Goal: Task Accomplishment & Management: Use online tool/utility

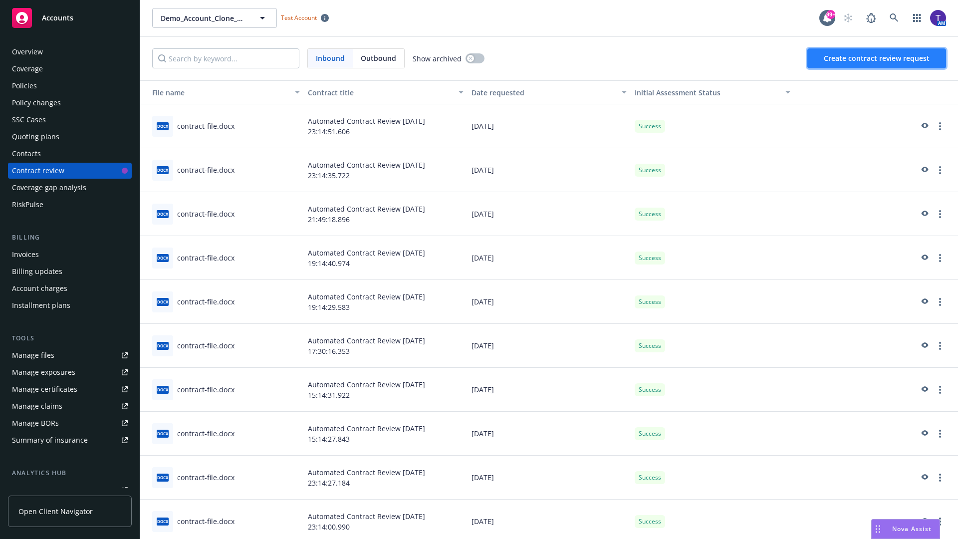
click at [877, 58] on span "Create contract review request" at bounding box center [876, 57] width 106 height 9
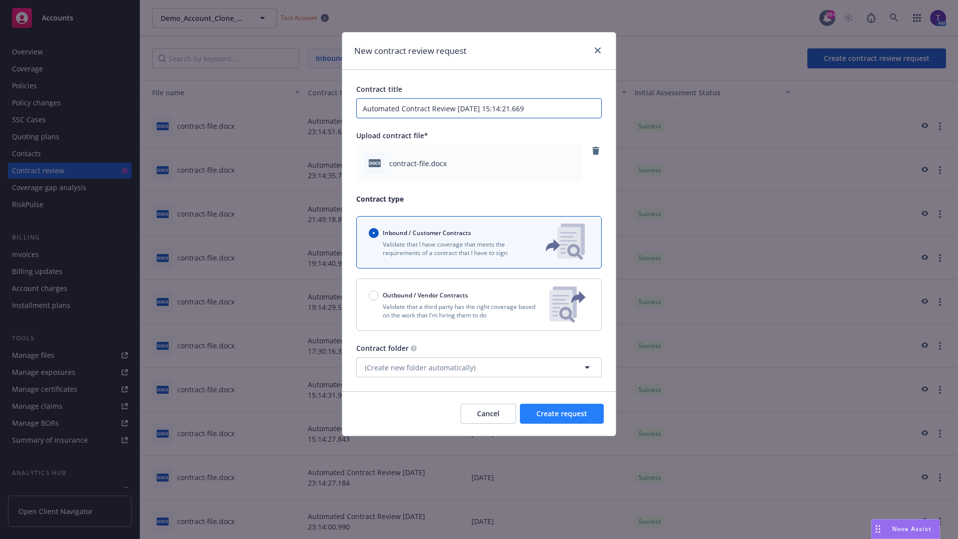
type input "Automated Contract Review [DATE] 15:14:21.669"
click at [562, 413] on span "Create request" at bounding box center [561, 412] width 51 height 9
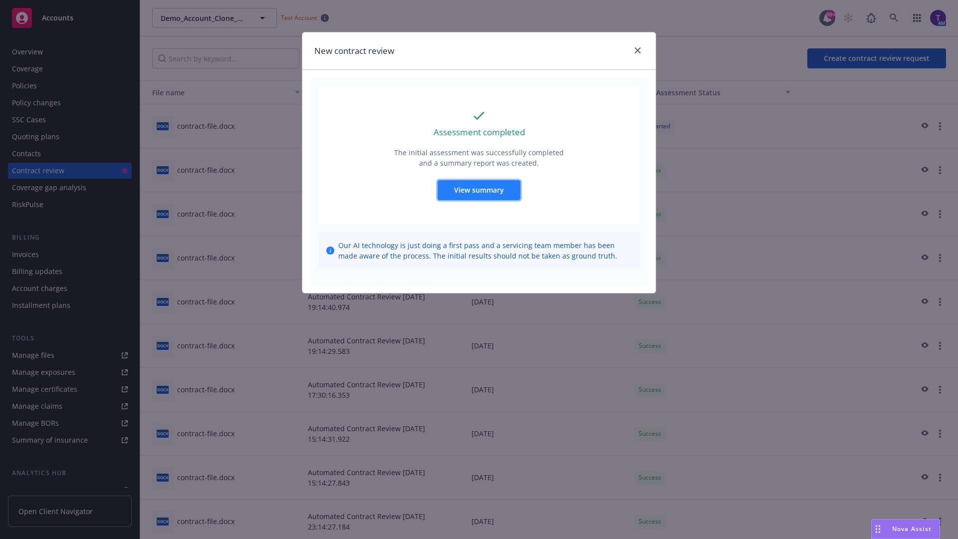
click at [478, 190] on span "View summary" at bounding box center [479, 189] width 50 height 9
